Goal: Transaction & Acquisition: Purchase product/service

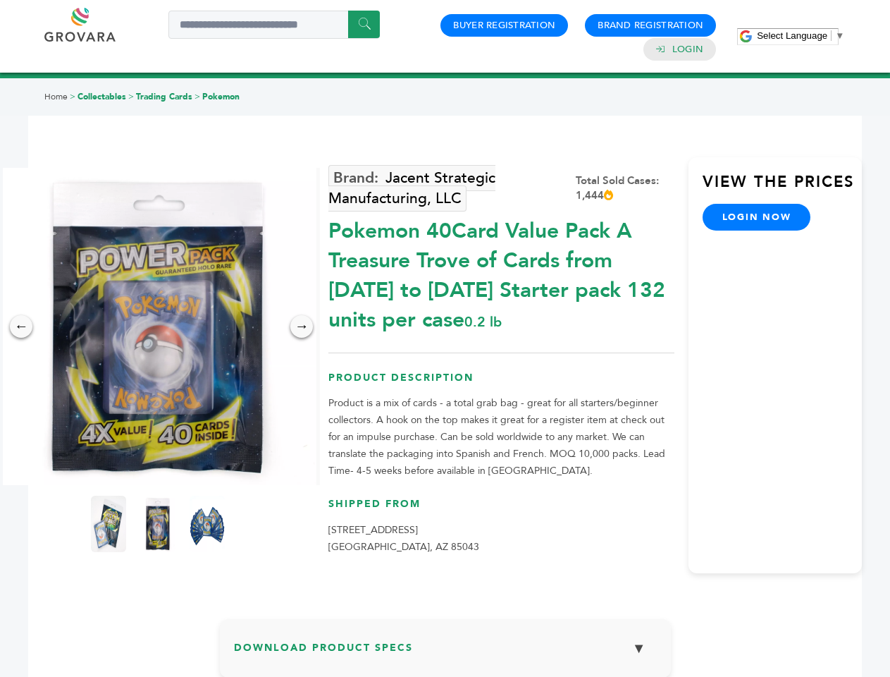
click at [801, 35] on span "Select Language" at bounding box center [792, 35] width 70 height 11
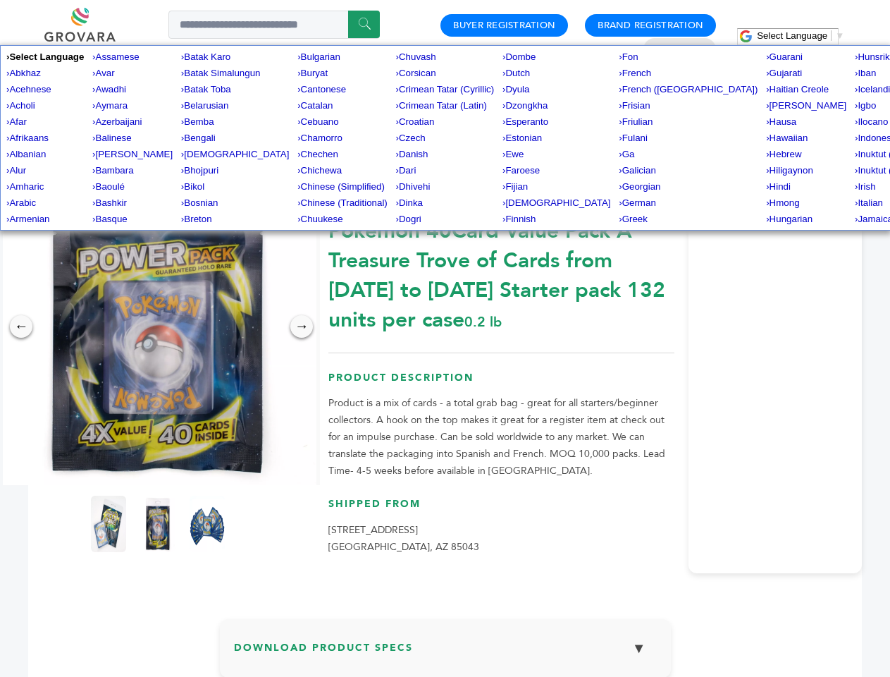
click at [158, 326] on img at bounding box center [157, 326] width 317 height 317
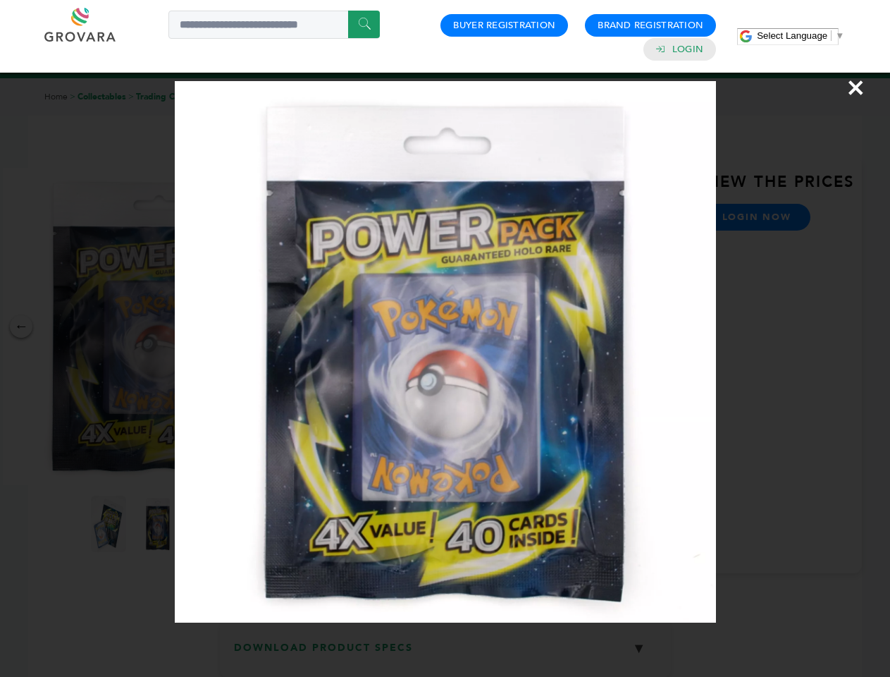
click at [21, 326] on div "×" at bounding box center [445, 338] width 890 height 677
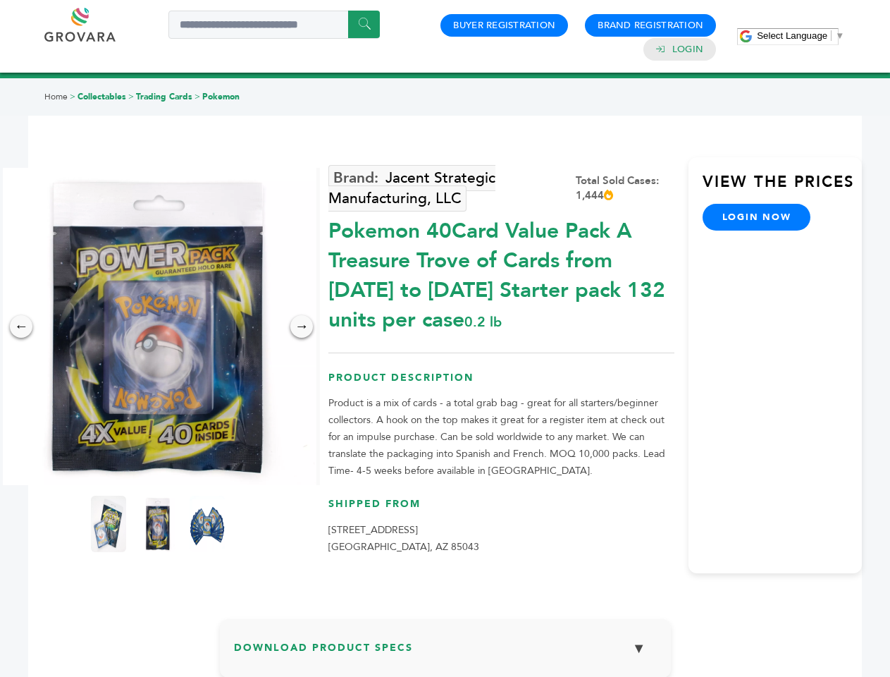
click at [302, 326] on div "→" at bounding box center [301, 326] width 23 height 23
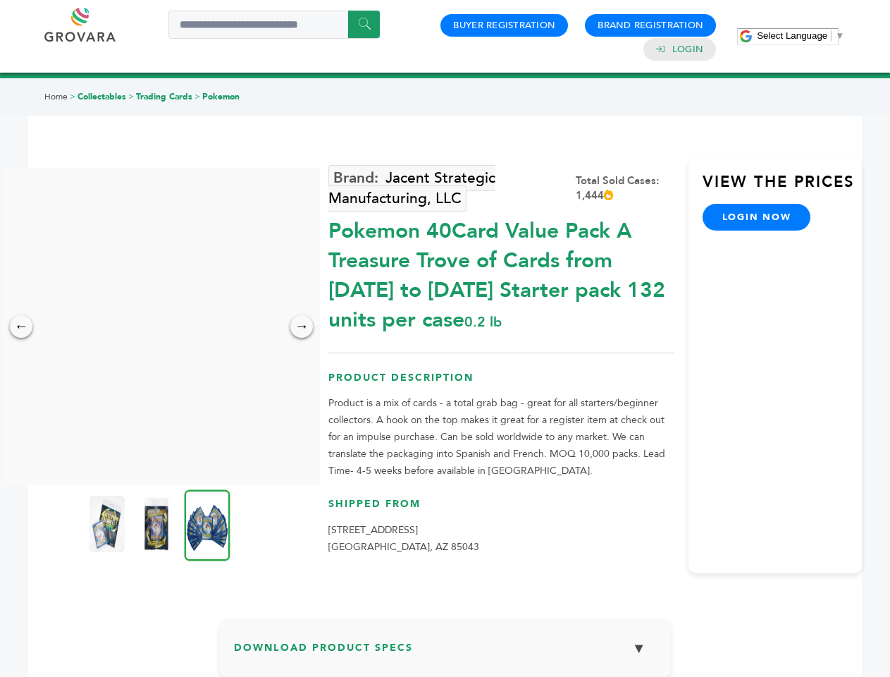
click at [109, 524] on img at bounding box center [107, 524] width 35 height 56
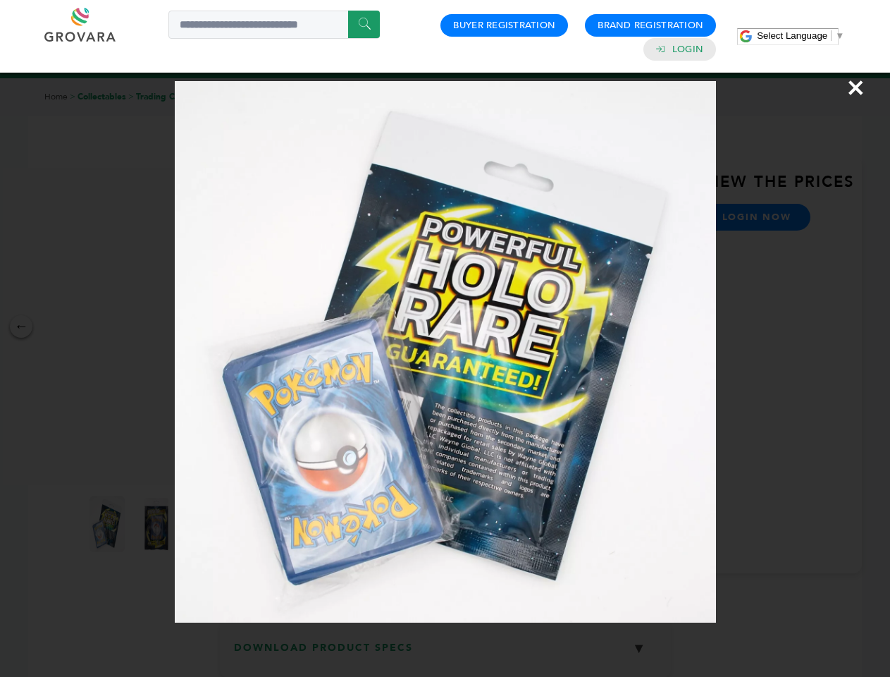
click at [158, 524] on div "×" at bounding box center [445, 338] width 890 height 677
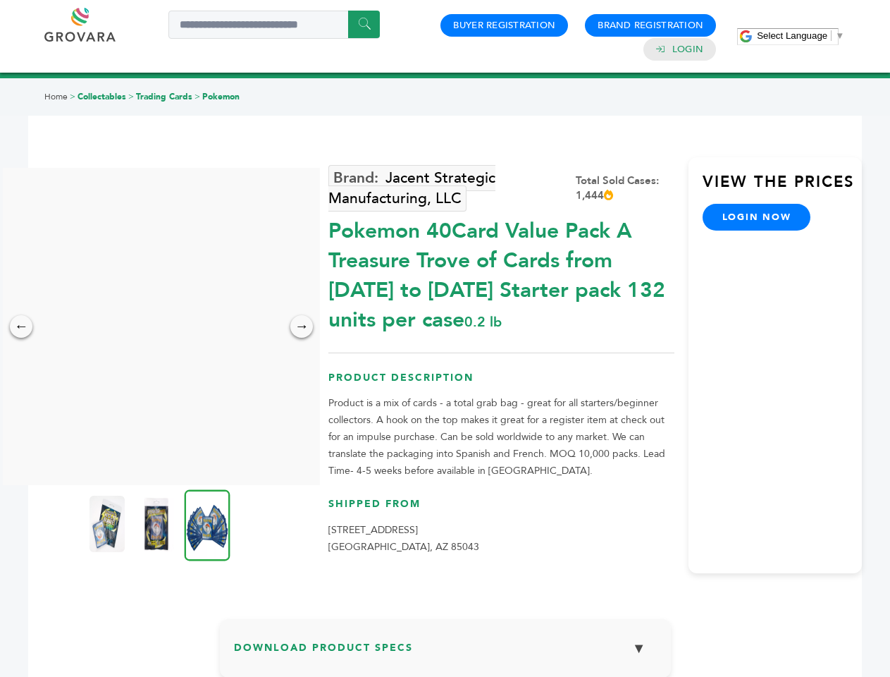
click at [207, 524] on img at bounding box center [208, 524] width 46 height 71
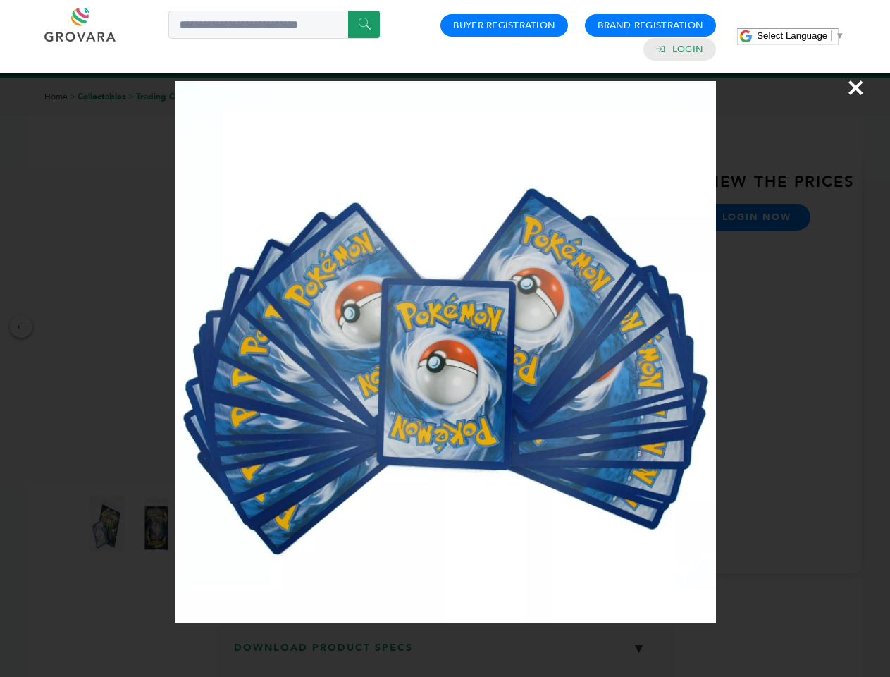
click at [445, 653] on div "×" at bounding box center [445, 338] width 890 height 677
